Goal: Transaction & Acquisition: Purchase product/service

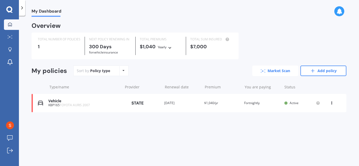
click at [292, 70] on link "Market Scan" at bounding box center [275, 71] width 46 height 11
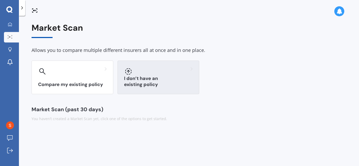
click at [181, 68] on div at bounding box center [158, 71] width 69 height 8
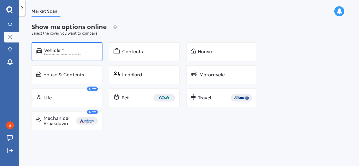
click at [56, 47] on div "Vehicle * Excludes commercial vehicles" at bounding box center [67, 51] width 71 height 19
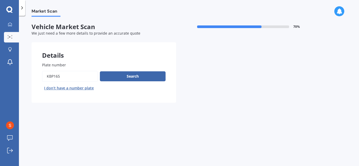
click at [77, 75] on input "Plate number" at bounding box center [70, 76] width 56 height 11
type input "K"
type input "zg1721"
click at [102, 81] on button "Search" at bounding box center [133, 76] width 66 height 10
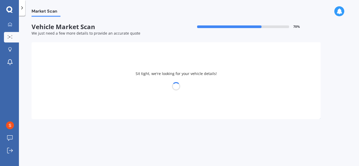
select select "HOLDEN"
select select "BARINA"
select select "28"
select select "04"
select select "2003"
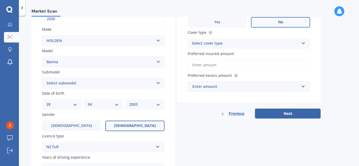
scroll to position [96, 0]
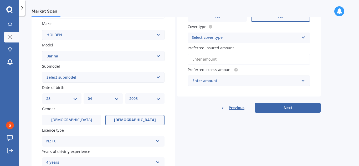
click at [108, 76] on select "Select submodel (All other) CD City GS GSi Joy LS LT Merit Olympic RS Non Turbo…" at bounding box center [103, 77] width 122 height 11
click at [30, 73] on div "Market Scan Vehicle Market Scan 70 % We just need a few more details to provide…" at bounding box center [189, 92] width 340 height 151
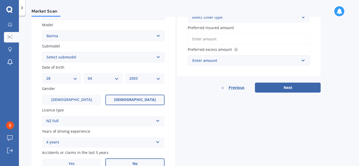
scroll to position [121, 0]
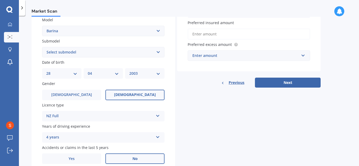
click at [61, 72] on select "DD 01 02 03 04 05 06 07 08 09 10 11 12 13 14 15 16 17 18 19 20 21 22 23 24 25 2…" at bounding box center [61, 74] width 31 height 6
select select "16"
click at [46, 71] on select "DD 01 02 03 04 05 06 07 08 09 10 11 12 13 14 15 16 17 18 19 20 21 22 23 24 25 2…" at bounding box center [61, 74] width 31 height 6
click at [116, 74] on select "MM 01 02 03 04 05 06 07 08 09 10 11 12" at bounding box center [103, 74] width 31 height 6
select select "08"
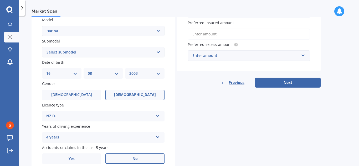
click at [88, 71] on select "MM 01 02 03 04 05 06 07 08 09 10 11 12" at bounding box center [103, 74] width 31 height 6
click at [88, 98] on label "Male" at bounding box center [71, 95] width 59 height 11
click at [0, 0] on input "Male" at bounding box center [0, 0] width 0 height 0
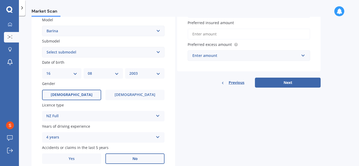
scroll to position [143, 0]
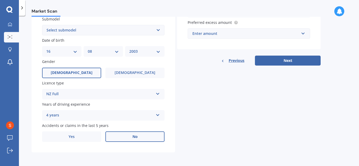
click at [89, 112] on div "4 years 5 or more years 4 years 3 years 2 years 1 year" at bounding box center [103, 115] width 122 height 11
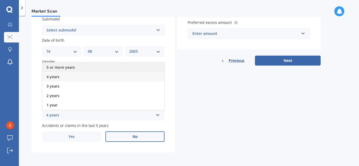
click at [72, 71] on div "5 or more years" at bounding box center [103, 67] width 122 height 9
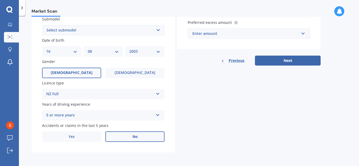
click at [119, 137] on label "No" at bounding box center [134, 137] width 59 height 11
click at [0, 0] on input "No" at bounding box center [0, 0] width 0 height 0
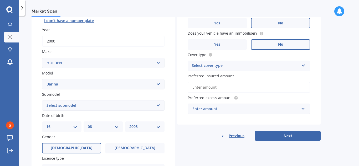
scroll to position [0, 0]
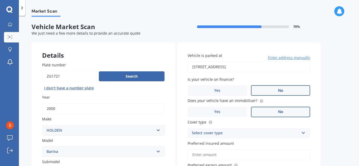
click at [236, 64] on input "56 Bristol Street, St Albans, Christchurch 8014" at bounding box center [249, 67] width 122 height 11
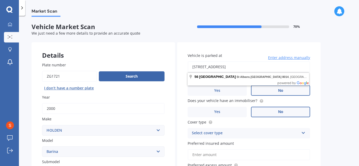
type input "56 Bristol Street, St Albas, Christchurch 8014"
drag, startPoint x: 275, startPoint y: 65, endPoint x: 171, endPoint y: 68, distance: 103.3
click at [171, 68] on div "Details Plate number Search I don’t have a number plate Year 2000 Make Select m…" at bounding box center [176, 169] width 289 height 254
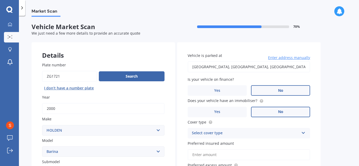
type input "972 Ohariu Valley Road, Ohariu, Wellington 6037"
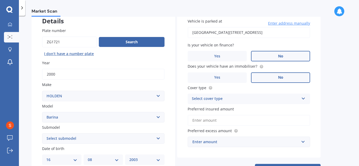
scroll to position [36, 0]
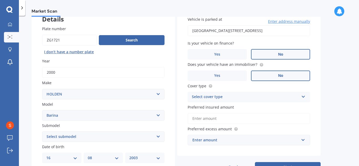
click at [227, 100] on div "Select cover type" at bounding box center [245, 97] width 107 height 6
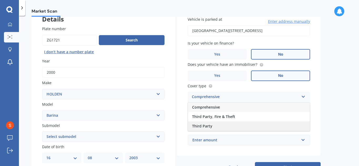
click at [209, 125] on span "Third Party" at bounding box center [202, 126] width 20 height 5
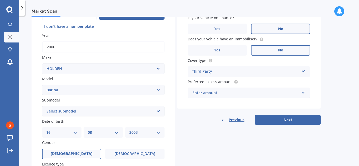
scroll to position [67, 0]
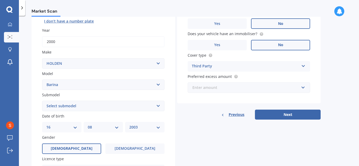
click at [224, 91] on input "text" at bounding box center [247, 88] width 118 height 10
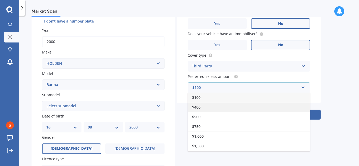
click at [210, 108] on div "$400" at bounding box center [249, 108] width 122 height 10
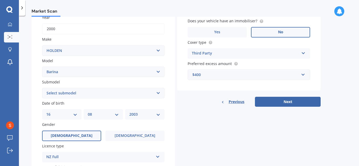
scroll to position [77, 0]
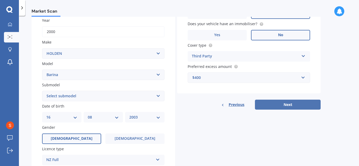
click at [271, 102] on button "Next" at bounding box center [288, 105] width 66 height 10
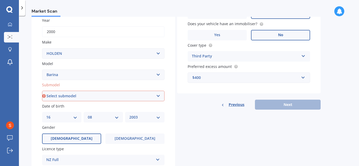
click at [136, 88] on div "Submodel Select submodel (All other) CD City GS GSi Joy LS LT Merit Olympic RS …" at bounding box center [103, 91] width 122 height 19
click at [135, 90] on div "Submodel Select submodel (All other) CD City GS GSi Joy LS LT Merit Olympic RS …" at bounding box center [103, 91] width 122 height 19
click at [134, 93] on select "Select submodel (All other) CD City GS GSi Joy LS LT Merit Olympic RS Non Turbo…" at bounding box center [103, 96] width 122 height 11
select select "CITY"
click at [42, 91] on select "Select submodel (All other) CD City GS GSi Joy LS LT Merit Olympic RS Non Turbo…" at bounding box center [103, 96] width 122 height 11
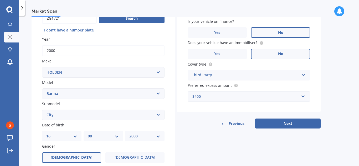
scroll to position [59, 0]
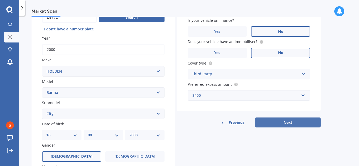
click at [276, 125] on button "Next" at bounding box center [288, 123] width 66 height 10
select select "16"
select select "08"
select select "2003"
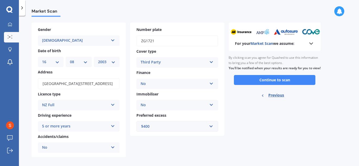
scroll to position [18, 0]
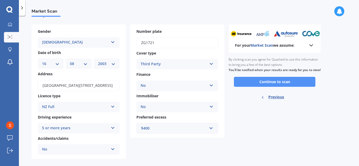
click at [246, 87] on button "Continue to scan" at bounding box center [274, 82] width 81 height 10
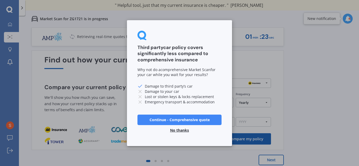
click at [176, 120] on button "Continue - Comprehensive quote" at bounding box center [179, 120] width 84 height 11
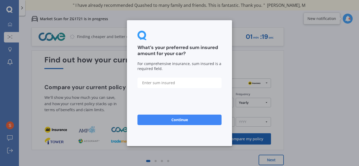
click at [164, 81] on input "text" at bounding box center [179, 83] width 84 height 11
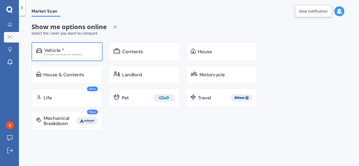
click at [68, 54] on div "Excludes commercial vehicles" at bounding box center [71, 54] width 54 height 3
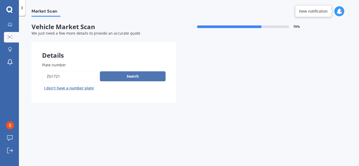
click at [113, 79] on button "Search" at bounding box center [133, 76] width 66 height 10
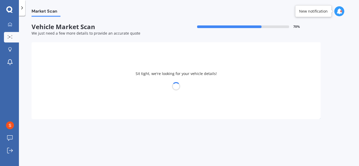
select select "HOLDEN"
select select "BARINA"
select select "16"
select select "08"
select select "2003"
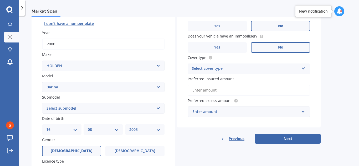
scroll to position [66, 0]
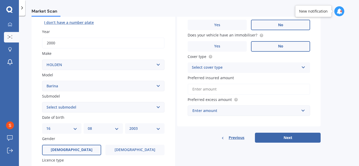
click at [105, 111] on select "Select submodel (All other) CD City GS GSi Joy LS LT Merit Olympic RS Non Turbo…" at bounding box center [103, 107] width 122 height 11
select select "CITY"
click at [42, 102] on select "Select submodel (All other) CD City GS GSi Joy LS LT Merit Olympic RS Non Turbo…" at bounding box center [103, 107] width 122 height 11
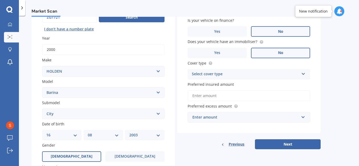
scroll to position [60, 0]
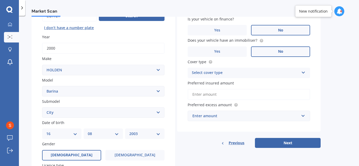
click at [206, 75] on div "Select cover type" at bounding box center [245, 73] width 107 height 6
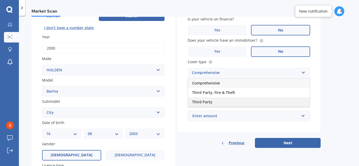
click at [203, 103] on span "Third Party" at bounding box center [202, 102] width 20 height 5
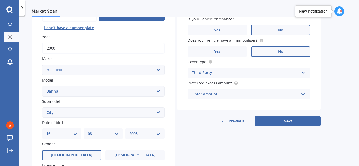
click at [208, 95] on div "Enter amount" at bounding box center [245, 94] width 107 height 6
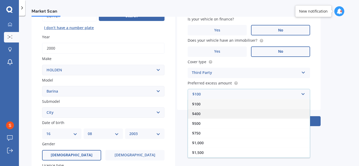
click at [203, 114] on div "$400" at bounding box center [249, 114] width 122 height 10
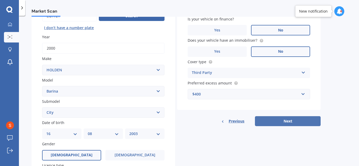
click at [262, 117] on button "Next" at bounding box center [288, 121] width 66 height 10
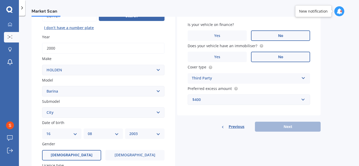
scroll to position [36, 0]
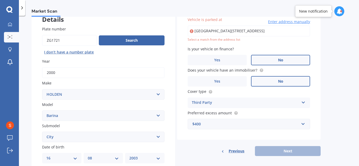
type input "972 Ohariu Valley Road, Ohariu, Wellington 6037"
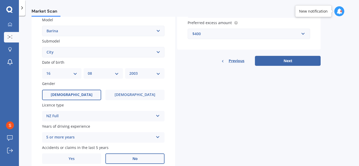
scroll to position [124, 0]
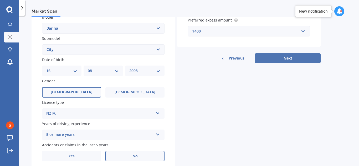
click at [281, 61] on button "Next" at bounding box center [288, 58] width 66 height 10
select select "16"
select select "08"
select select "2003"
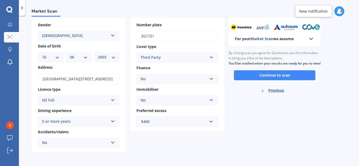
scroll to position [0, 0]
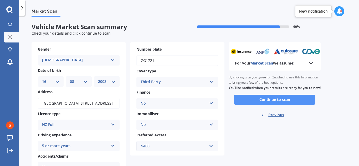
click at [265, 103] on button "Continue to scan" at bounding box center [274, 100] width 81 height 10
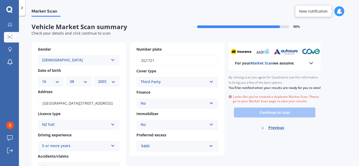
click at [42, 9] on span "Market Scan" at bounding box center [46, 12] width 29 height 7
click at [25, 8] on div at bounding box center [22, 8] width 6 height 16
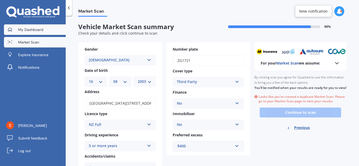
click at [30, 31] on span "My Dashboard" at bounding box center [30, 29] width 25 height 5
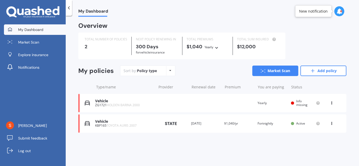
click at [122, 106] on span "HOLDEN BARINA 2000" at bounding box center [123, 105] width 33 height 4
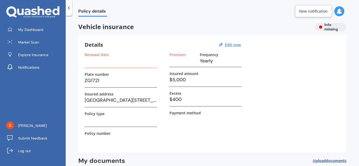
click at [201, 81] on h3 "$5,000" at bounding box center [206, 80] width 72 height 8
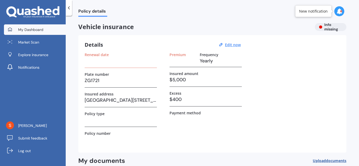
click at [59, 30] on link "My Dashboard" at bounding box center [35, 29] width 62 height 11
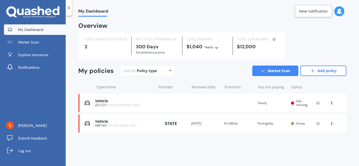
click at [334, 103] on div "View option View policy Delete" at bounding box center [332, 103] width 5 height 5
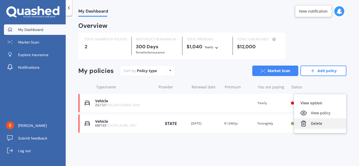
click at [324, 123] on div "Delete" at bounding box center [320, 124] width 52 height 11
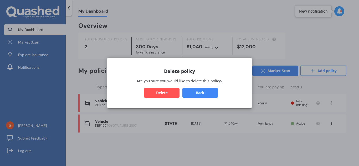
click at [175, 95] on button "Delete" at bounding box center [161, 93] width 35 height 10
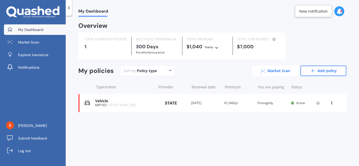
click at [261, 69] on icon at bounding box center [263, 70] width 5 height 3
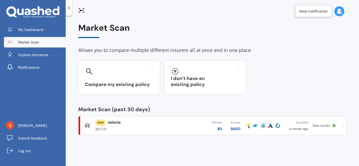
click at [173, 123] on div "Vehicle $ 0 Excess $ 400" at bounding box center [205, 126] width 80 height 16
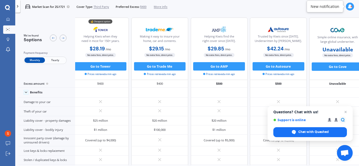
scroll to position [0, 4]
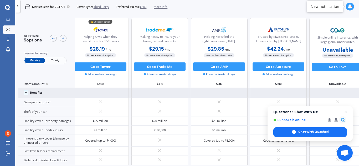
click at [29, 91] on div "Benefits" at bounding box center [46, 93] width 57 height 10
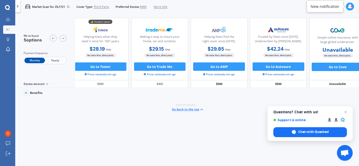
click at [29, 91] on div "Benefits" at bounding box center [46, 93] width 57 height 10
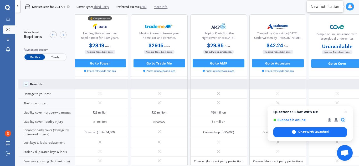
scroll to position [0, 4]
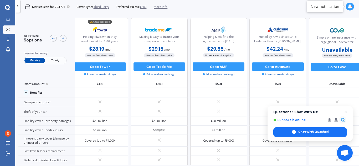
click at [50, 60] on span "Yearly" at bounding box center [55, 61] width 21 height 6
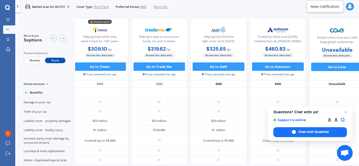
click at [36, 60] on span "Monthly" at bounding box center [34, 61] width 21 height 6
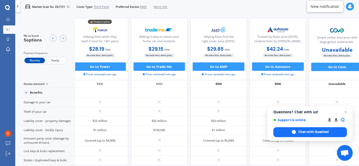
click at [48, 62] on span "Yearly" at bounding box center [55, 61] width 21 height 6
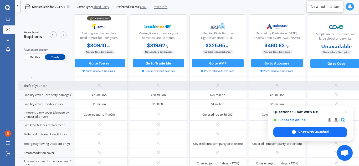
scroll to position [0, 6]
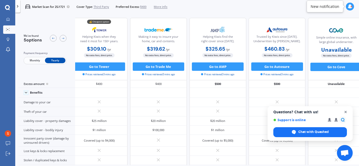
click at [345, 114] on span "Open chat" at bounding box center [346, 112] width 7 height 7
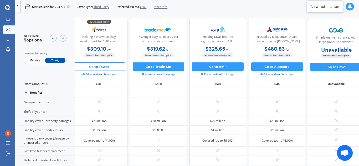
click at [99, 67] on button "Go to Tower" at bounding box center [99, 67] width 52 height 8
